Goal: Task Accomplishment & Management: Complete application form

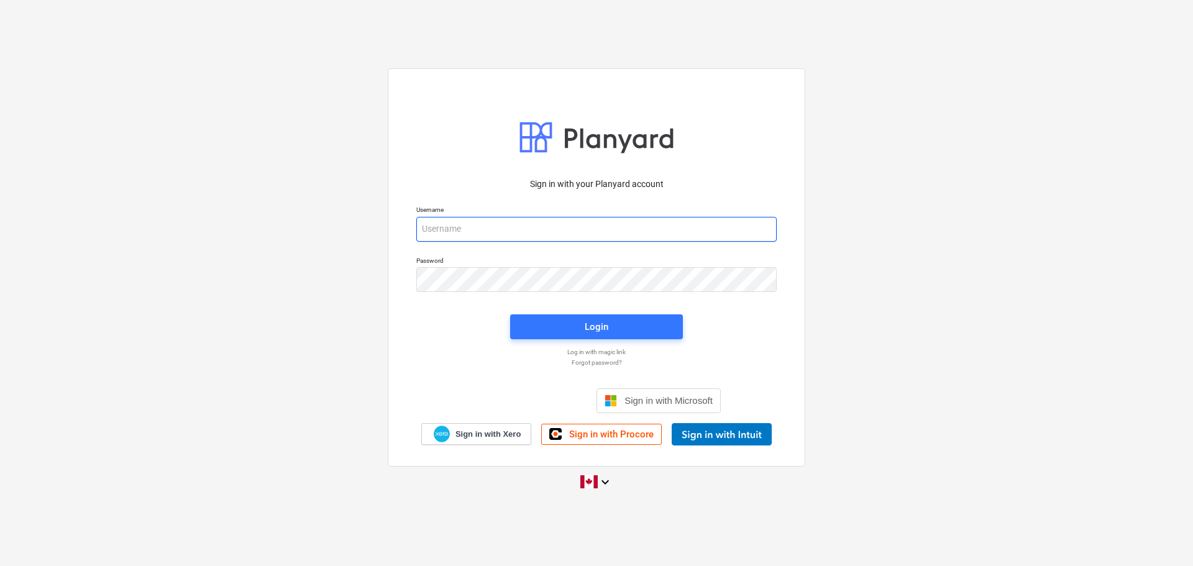
click at [494, 229] on input "email" at bounding box center [596, 229] width 361 height 25
type input "[PERSON_NAME][EMAIL_ADDRESS][PERSON_NAME][DOMAIN_NAME]"
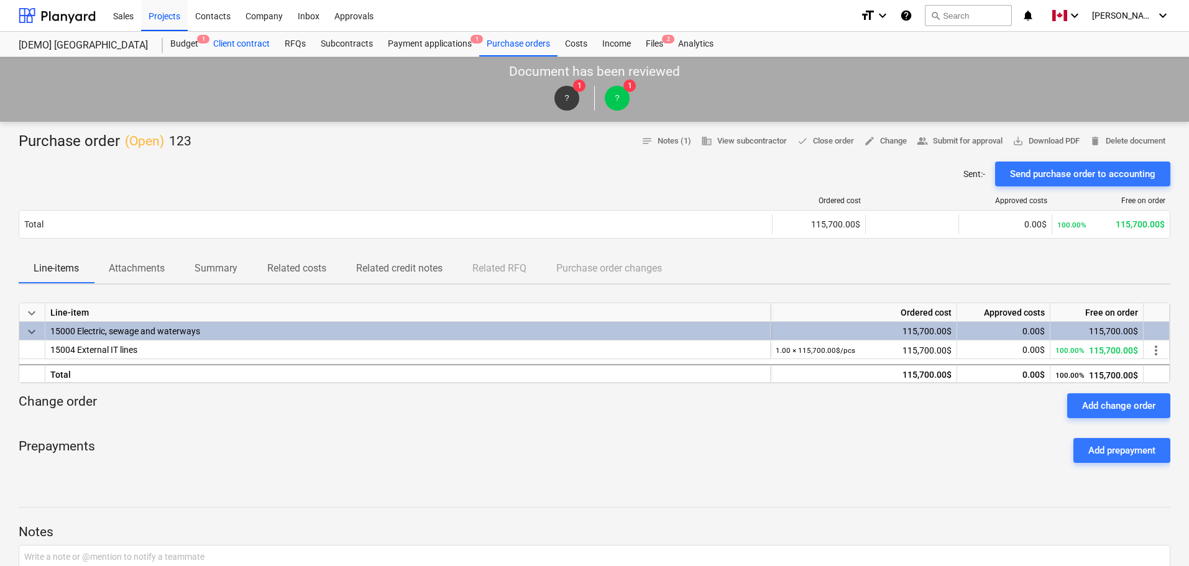
click at [244, 42] on div "Client contract" at bounding box center [241, 44] width 71 height 25
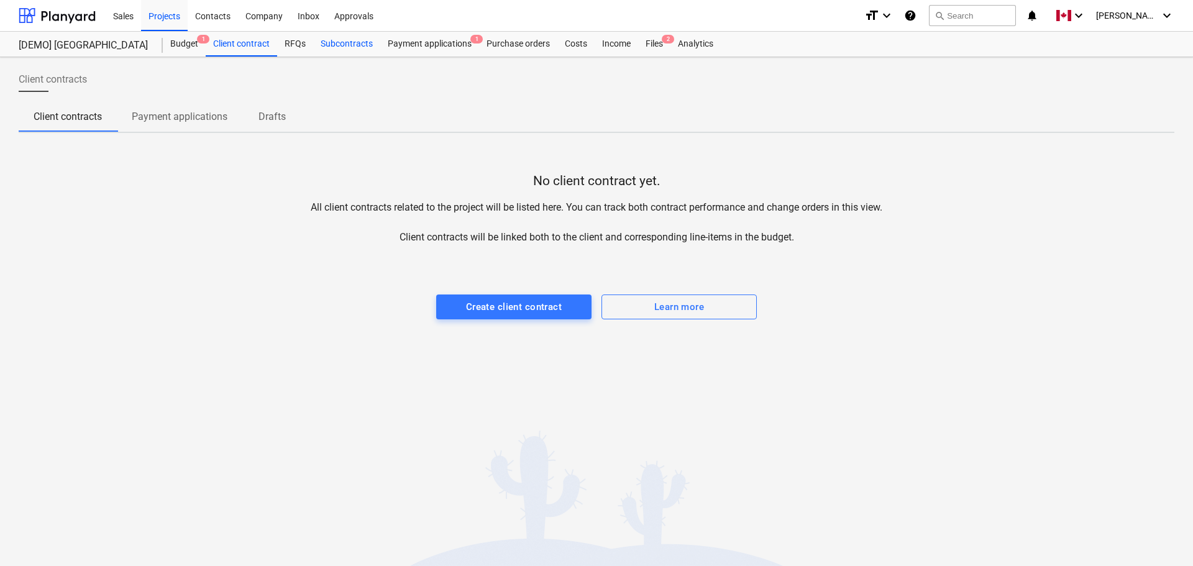
click at [343, 42] on div "Subcontracts" at bounding box center [346, 44] width 67 height 25
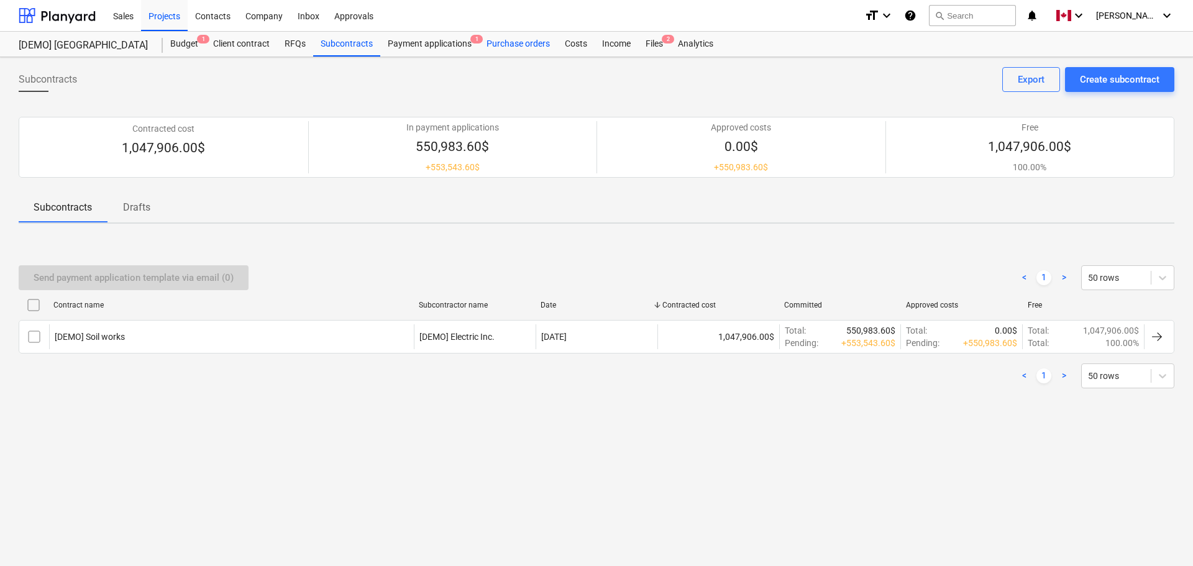
click at [513, 46] on div "Purchase orders" at bounding box center [518, 44] width 78 height 25
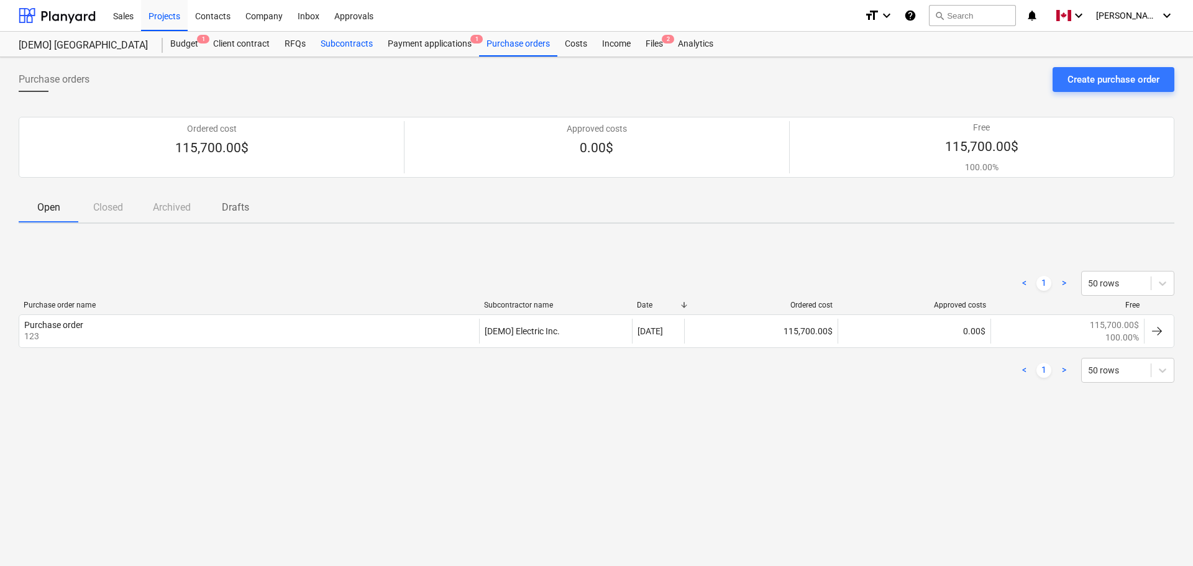
click at [355, 44] on div "Subcontracts" at bounding box center [346, 44] width 67 height 25
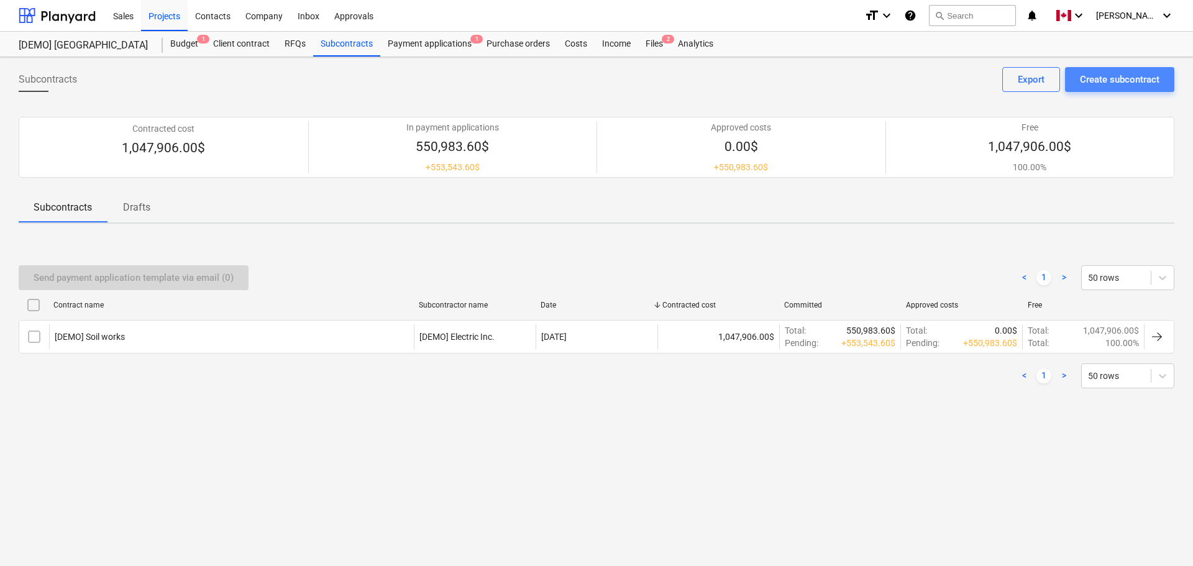
click at [1111, 82] on div "Create subcontract" at bounding box center [1120, 79] width 80 height 16
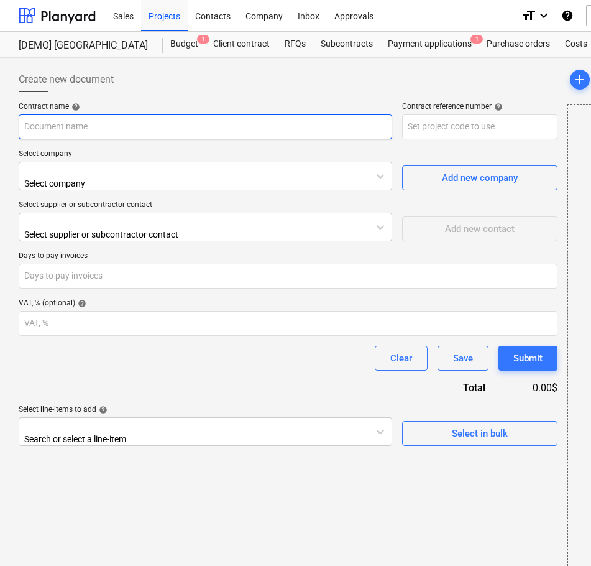
click at [123, 126] on input "text" at bounding box center [206, 126] width 374 height 25
click at [35, 128] on input "GLobal Resources Engineering" at bounding box center [206, 126] width 374 height 25
click at [150, 126] on input "Global Resources Engineering" at bounding box center [206, 126] width 374 height 25
type input "Global Resources Engineering Ltd."
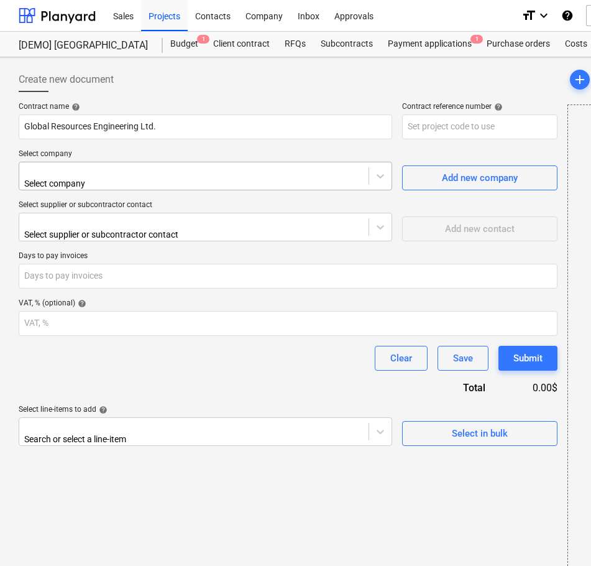
click at [102, 173] on div at bounding box center [193, 171] width 337 height 12
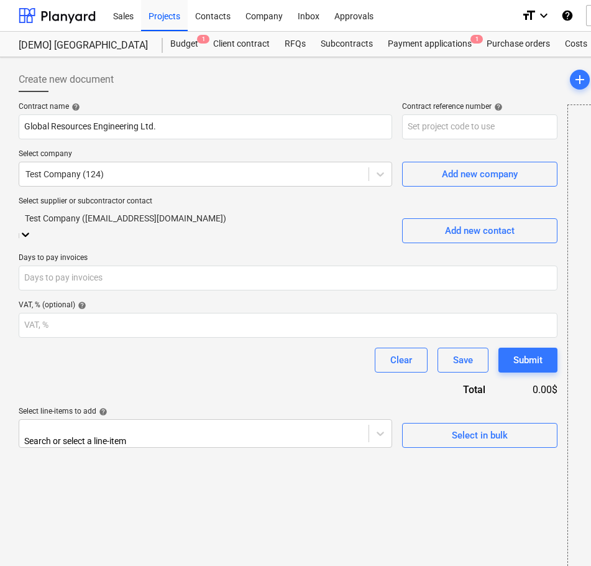
drag, startPoint x: 154, startPoint y: 224, endPoint x: 37, endPoint y: 211, distance: 117.0
click at [37, 211] on div "Test Company ([EMAIL_ADDRESS][DOMAIN_NAME])" at bounding box center [206, 226] width 374 height 34
click at [75, 214] on div "Test Company ([EMAIL_ADDRESS][DOMAIN_NAME])" at bounding box center [206, 218] width 374 height 19
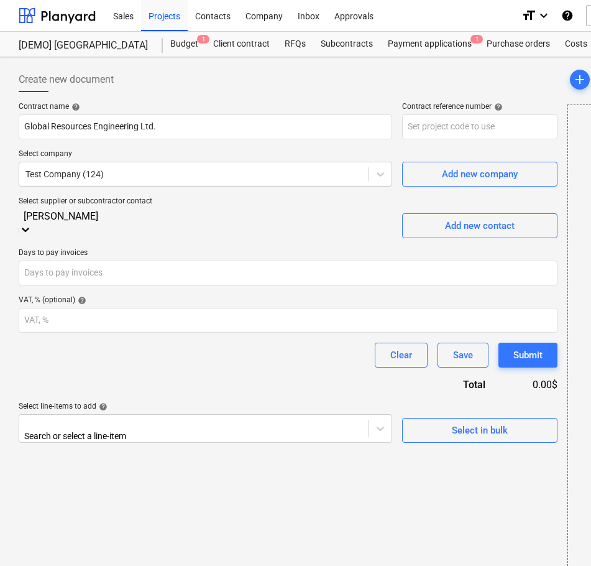
type input "[PERSON_NAME]"
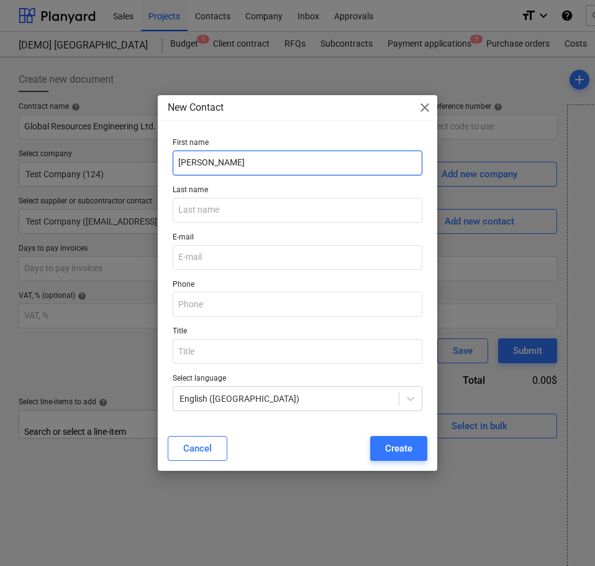
drag, startPoint x: 202, startPoint y: 162, endPoint x: 257, endPoint y: 156, distance: 55.7
click at [257, 156] on input "[PERSON_NAME]" at bounding box center [298, 162] width 250 height 25
type input "[PERSON_NAME]"
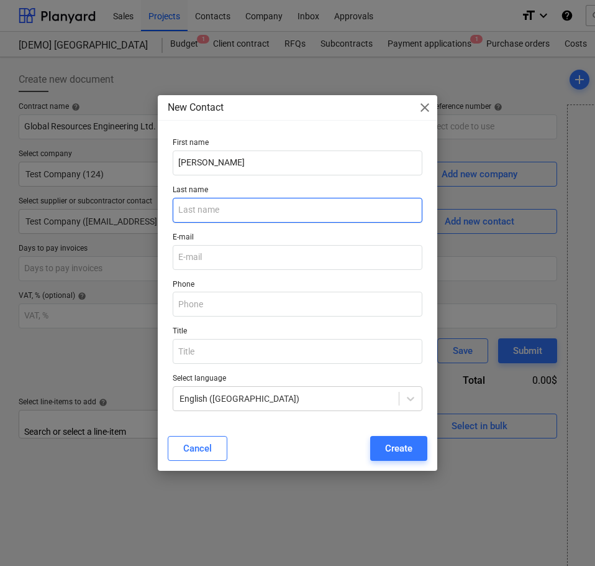
click at [202, 211] on input "text" at bounding box center [298, 210] width 250 height 25
paste input "[PERSON_NAME]"
type input "[PERSON_NAME]"
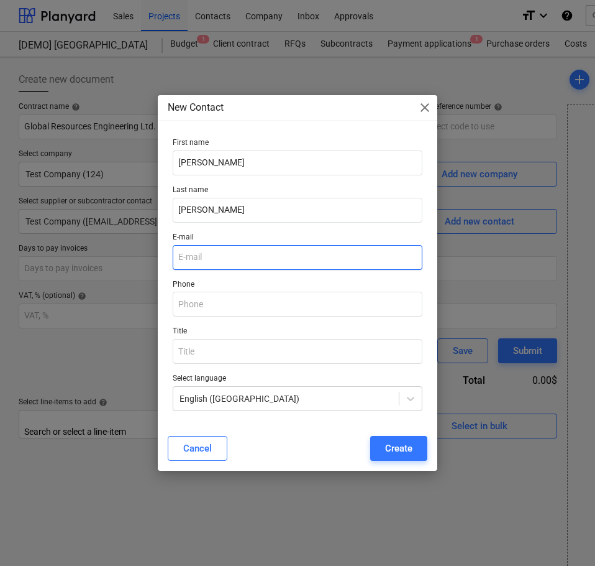
click at [210, 256] on input "email" at bounding box center [298, 257] width 250 height 25
click at [201, 252] on input "email" at bounding box center [298, 257] width 250 height 25
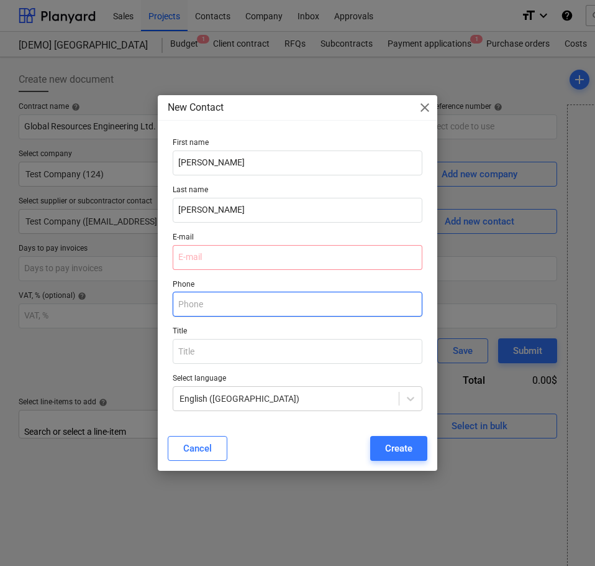
click at [195, 302] on input "text" at bounding box center [298, 304] width 250 height 25
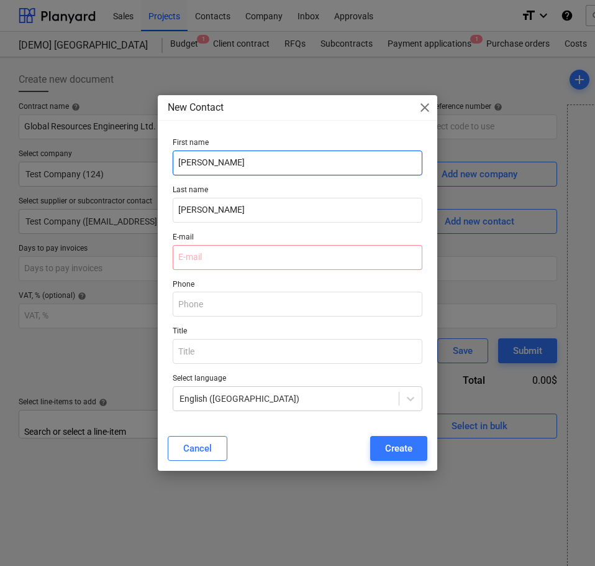
drag, startPoint x: 208, startPoint y: 165, endPoint x: 150, endPoint y: 175, distance: 58.7
click at [150, 175] on div "New Contact close First name [PERSON_NAME] Last name [PERSON_NAME] E-mail Phone…" at bounding box center [297, 283] width 595 height 566
type input "Terre"
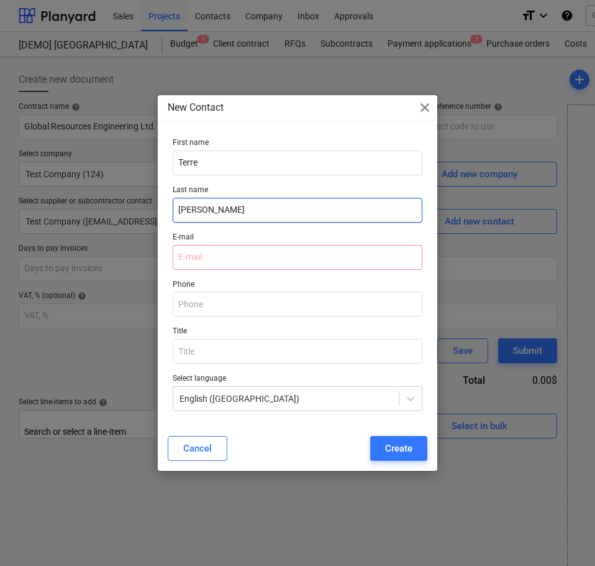
drag, startPoint x: 255, startPoint y: 211, endPoint x: 141, endPoint y: 218, distance: 114.5
click at [142, 218] on div "New Contact close First name Terre Last name [PERSON_NAME] E-mail Phone Title S…" at bounding box center [297, 283] width 595 height 566
type input "Lane"
drag, startPoint x: 392, startPoint y: 447, endPoint x: 392, endPoint y: 439, distance: 7.5
click at [391, 445] on div "Create" at bounding box center [398, 448] width 27 height 16
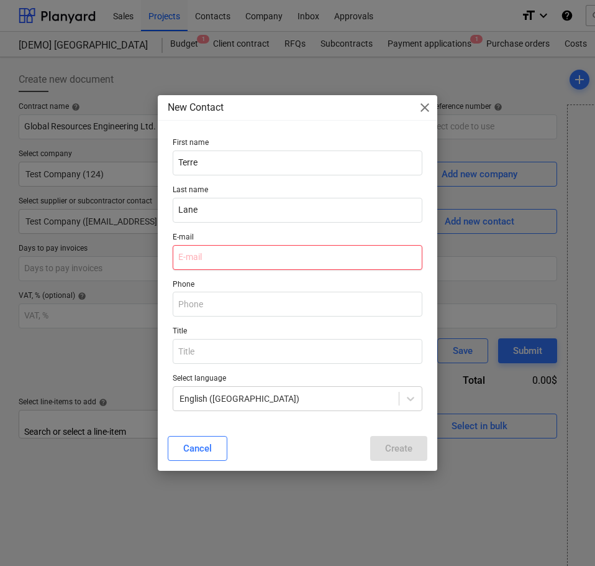
click at [213, 258] on input "email" at bounding box center [298, 257] width 250 height 25
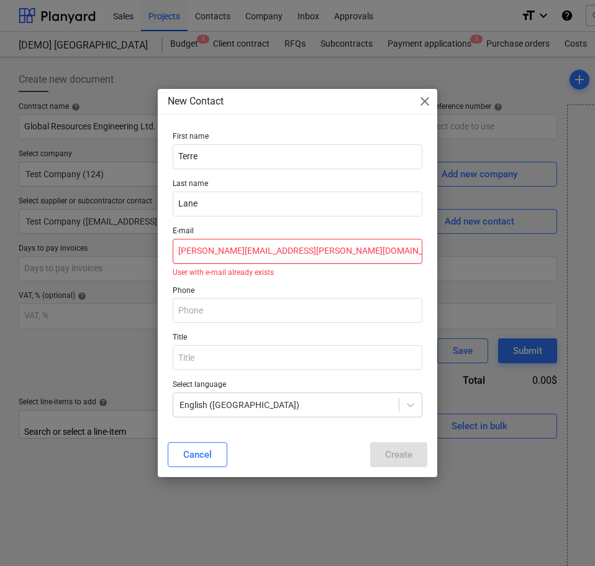
click at [323, 247] on input "[PERSON_NAME][EMAIL_ADDRESS][PERSON_NAME][DOMAIN_NAME]" at bounding box center [298, 251] width 250 height 25
drag, startPoint x: 232, startPoint y: 252, endPoint x: 147, endPoint y: 254, distance: 85.2
click at [147, 254] on div "New Contact close First name Terre Last name [PERSON_NAME] E-mail [PERSON_NAME]…" at bounding box center [297, 283] width 595 height 566
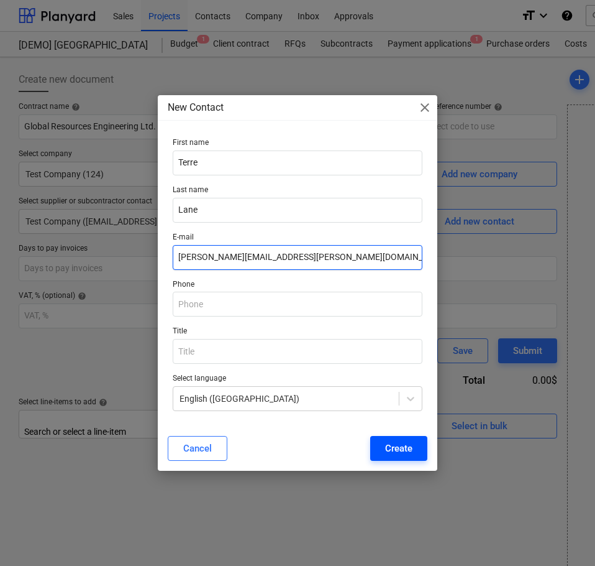
type input "[PERSON_NAME][EMAIL_ADDRESS][PERSON_NAME][DOMAIN_NAME]"
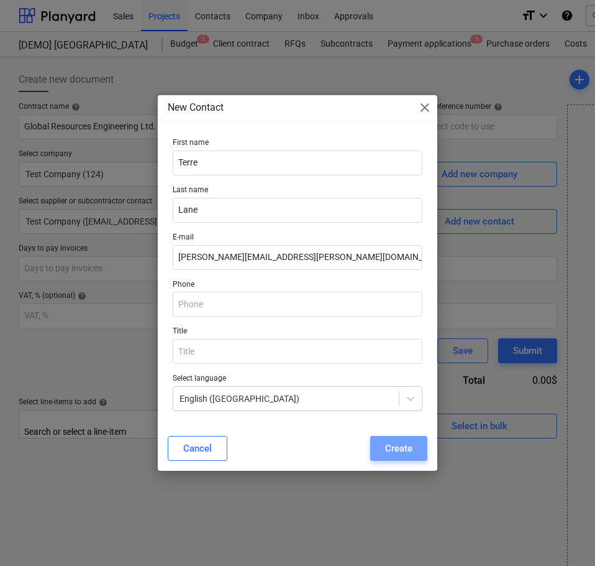
click at [394, 443] on div "Create" at bounding box center [398, 448] width 27 height 16
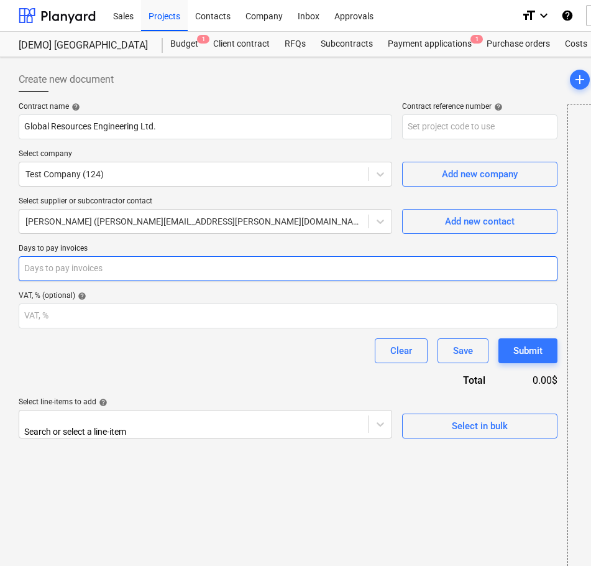
click at [121, 264] on input "number" at bounding box center [288, 268] width 539 height 25
type input "45"
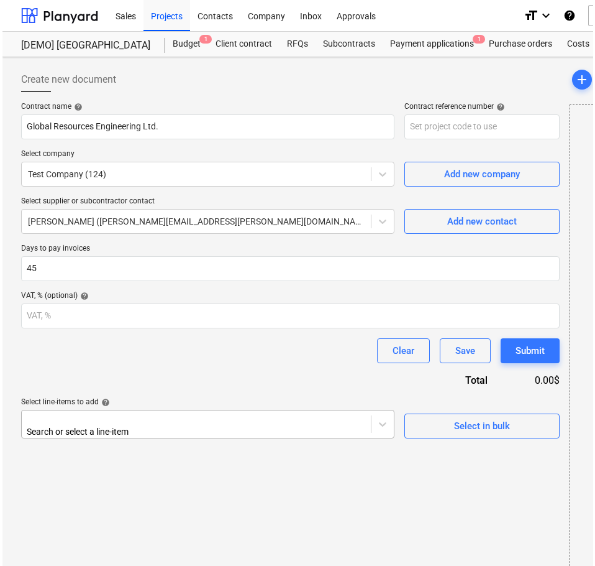
scroll to position [22, 0]
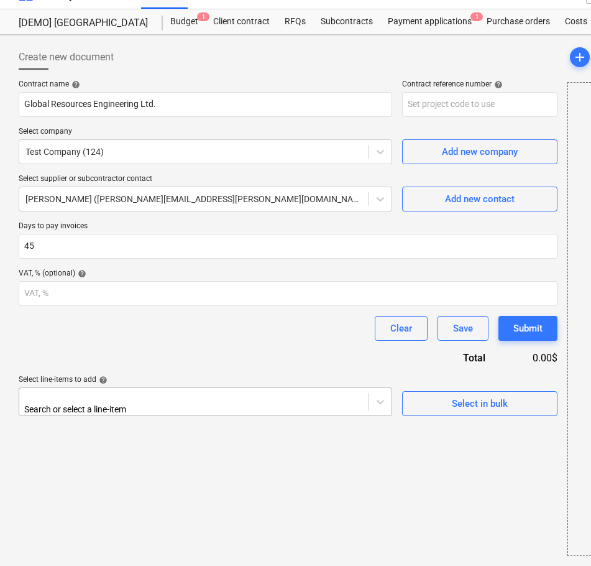
click at [74, 420] on body "Sales Projects Contacts Company Inbox Approvals format_size keyboard_arrow_down…" at bounding box center [295, 261] width 591 height 566
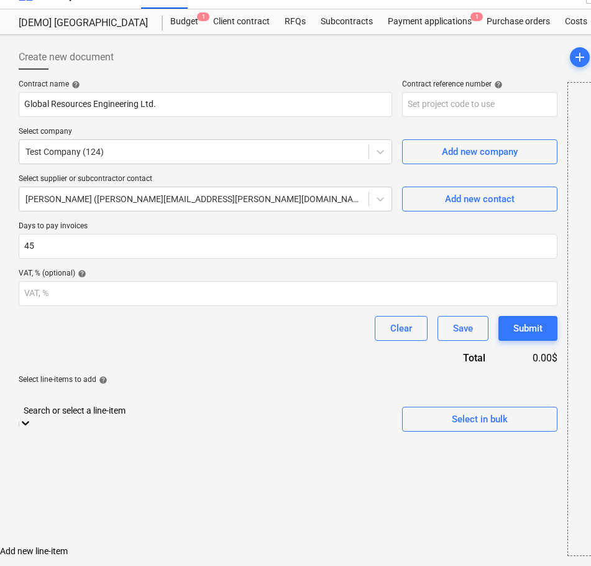
click at [95, 546] on div "Add new line-item" at bounding box center [295, 551] width 591 height 10
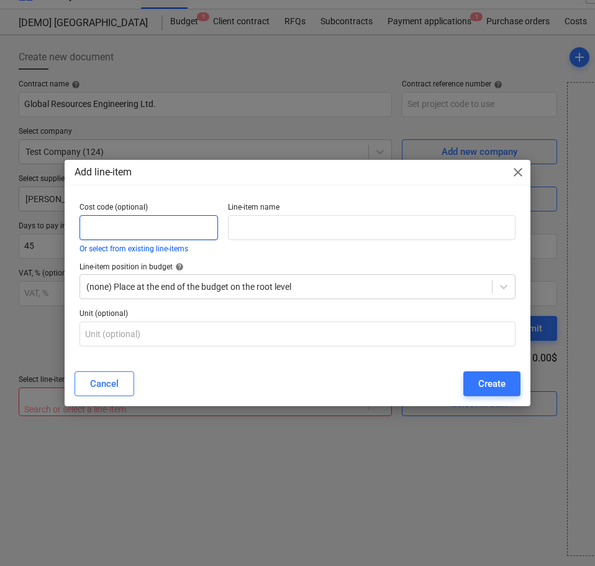
click at [145, 220] on input "text" at bounding box center [149, 227] width 139 height 25
